Goal: Navigation & Orientation: Find specific page/section

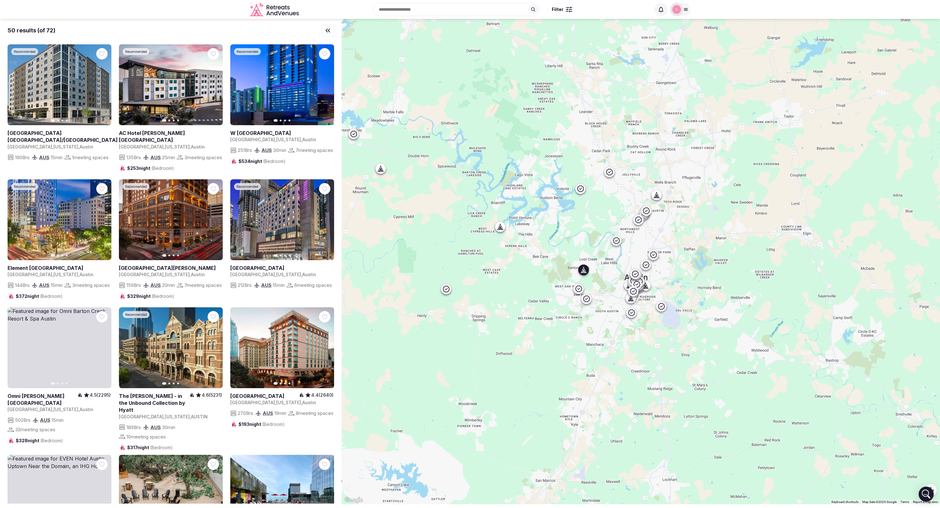
click at [105, 353] on button "Next slide" at bounding box center [103, 348] width 10 height 10
